Goal: Navigation & Orientation: Find specific page/section

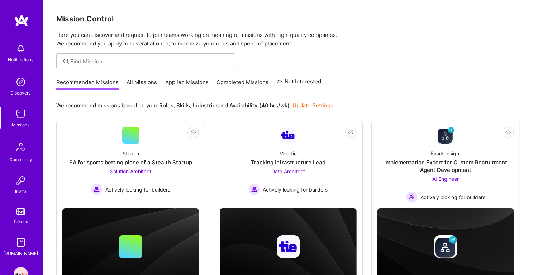
click at [187, 86] on link "Applied Missions" at bounding box center [186, 84] width 43 height 12
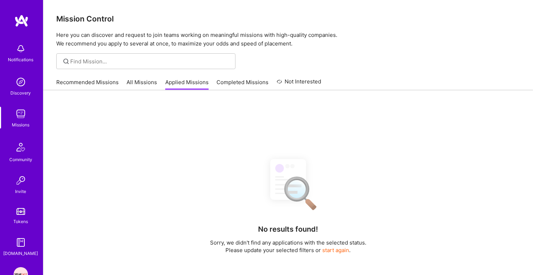
click at [183, 35] on p "Here you can discover and request to join teams working on meaningful missions …" at bounding box center [288, 39] width 464 height 17
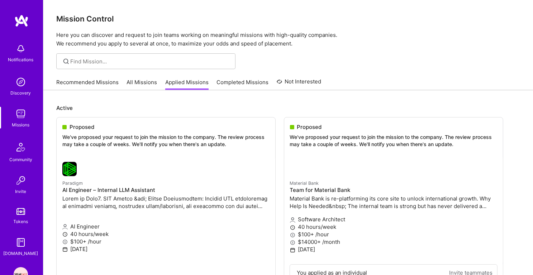
click at [180, 45] on p "Here you can discover and request to join teams working on meaningful missions …" at bounding box center [288, 39] width 464 height 17
click at [192, 38] on p "Here you can discover and request to join teams working on meaningful missions …" at bounding box center [288, 39] width 464 height 17
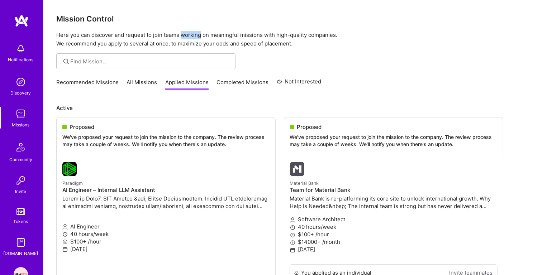
click at [192, 38] on p "Here you can discover and request to join teams working on meaningful missions …" at bounding box center [288, 39] width 464 height 17
click at [194, 41] on p "Here you can discover and request to join teams working on meaningful missions …" at bounding box center [288, 39] width 464 height 17
click at [202, 32] on p "Here you can discover and request to join teams working on meaningful missions …" at bounding box center [288, 39] width 464 height 17
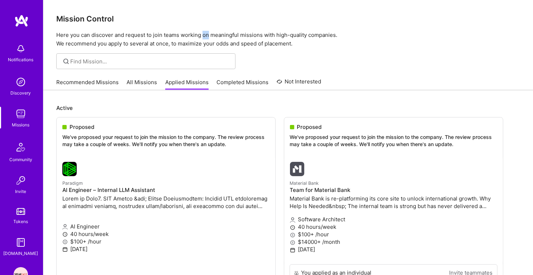
click at [202, 32] on p "Here you can discover and request to join teams working on meaningful missions …" at bounding box center [288, 39] width 464 height 17
click at [204, 37] on p "Here you can discover and request to join teams working on meaningful missions …" at bounding box center [288, 39] width 464 height 17
click at [210, 36] on p "Here you can discover and request to join teams working on meaningful missions …" at bounding box center [288, 39] width 464 height 17
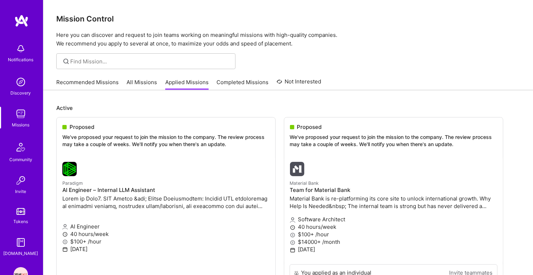
click at [210, 36] on p "Here you can discover and request to join teams working on meaningful missions …" at bounding box center [288, 39] width 464 height 17
click at [210, 42] on p "Here you can discover and request to join teams working on meaningful missions …" at bounding box center [288, 39] width 464 height 17
